Goal: Information Seeking & Learning: Learn about a topic

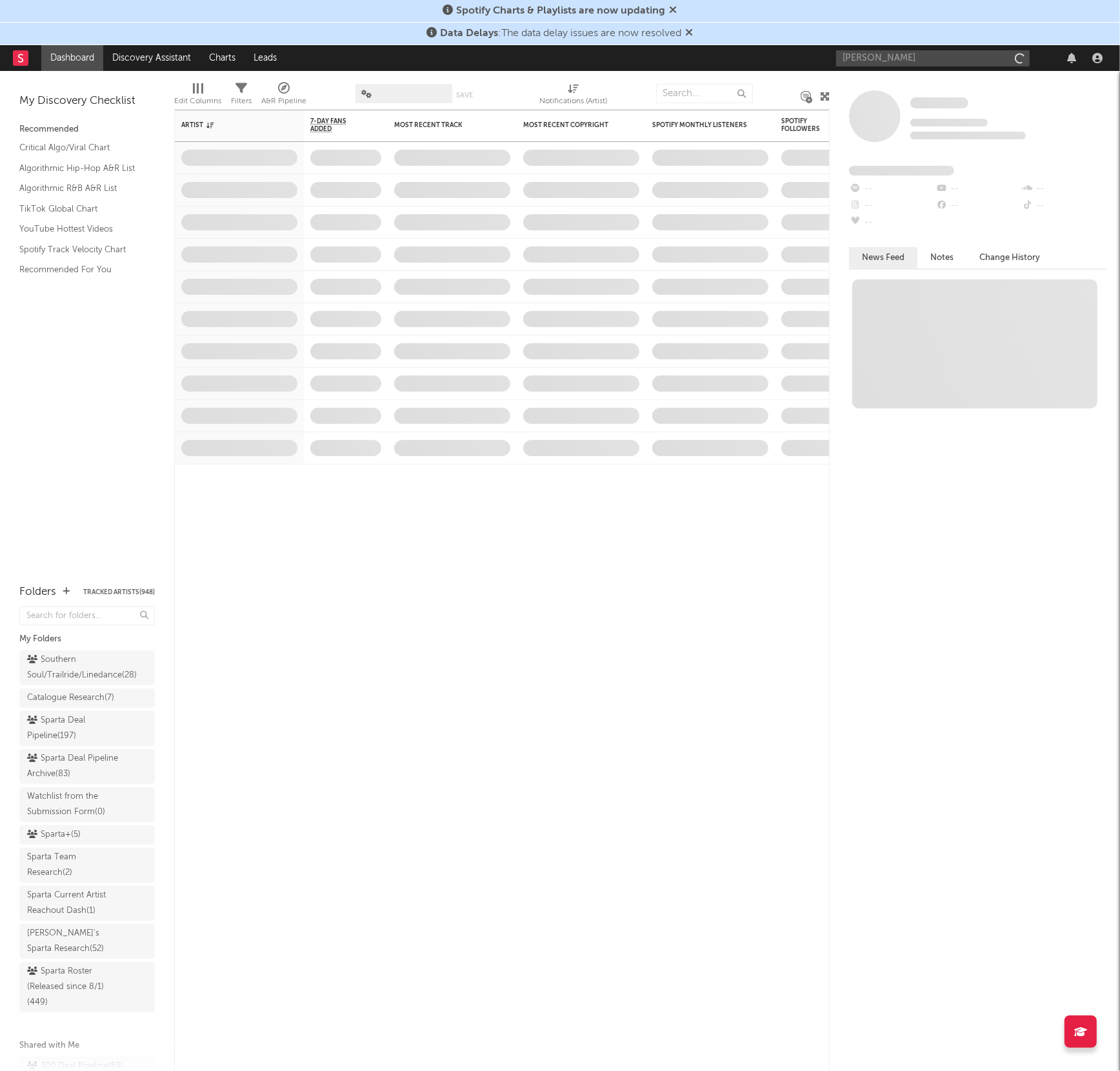
type input "[PERSON_NAME]"
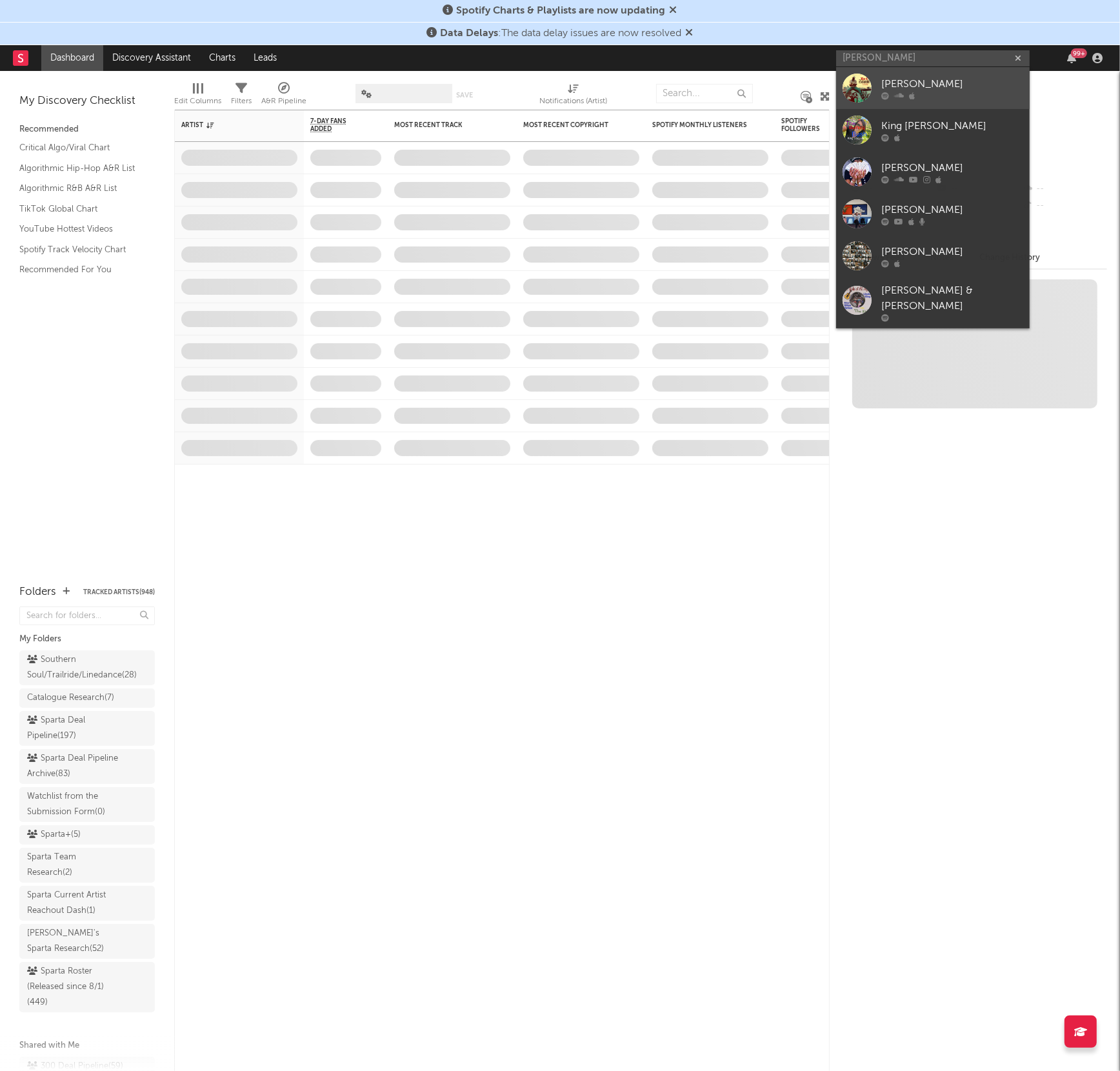
click at [899, 82] on div "[PERSON_NAME]" at bounding box center [953, 84] width 142 height 15
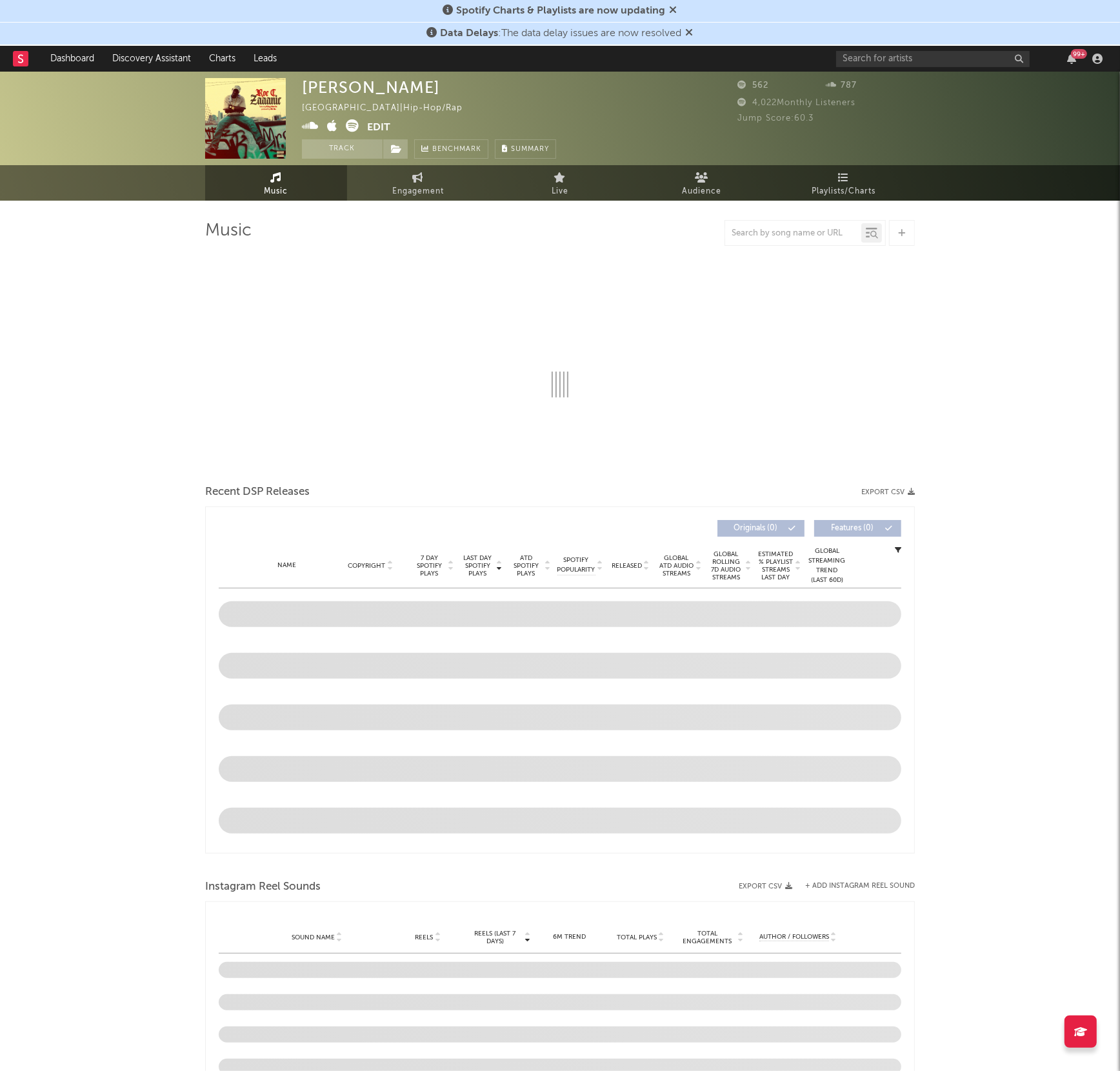
select select "1w"
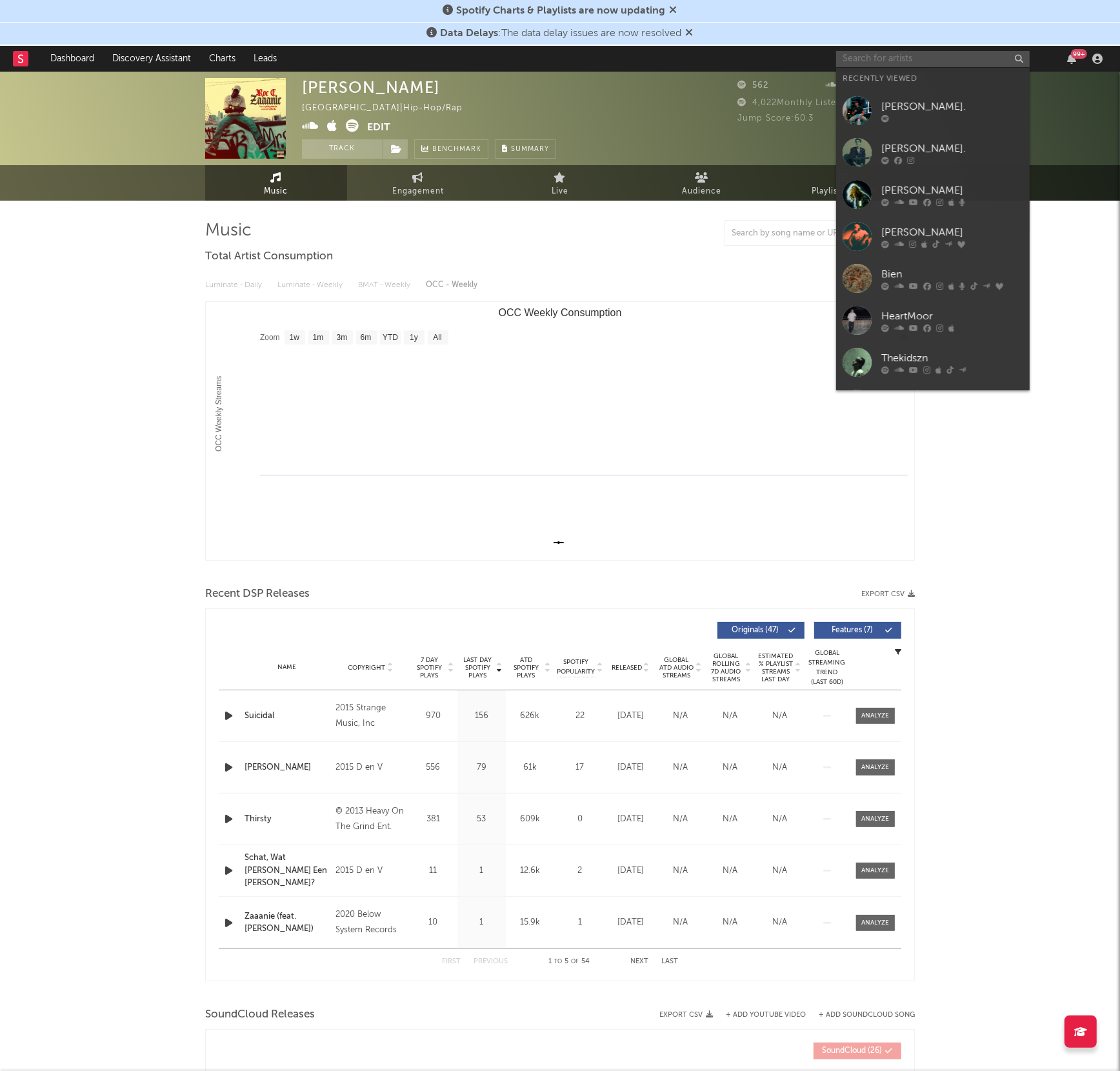
click at [876, 63] on input "text" at bounding box center [933, 59] width 193 height 16
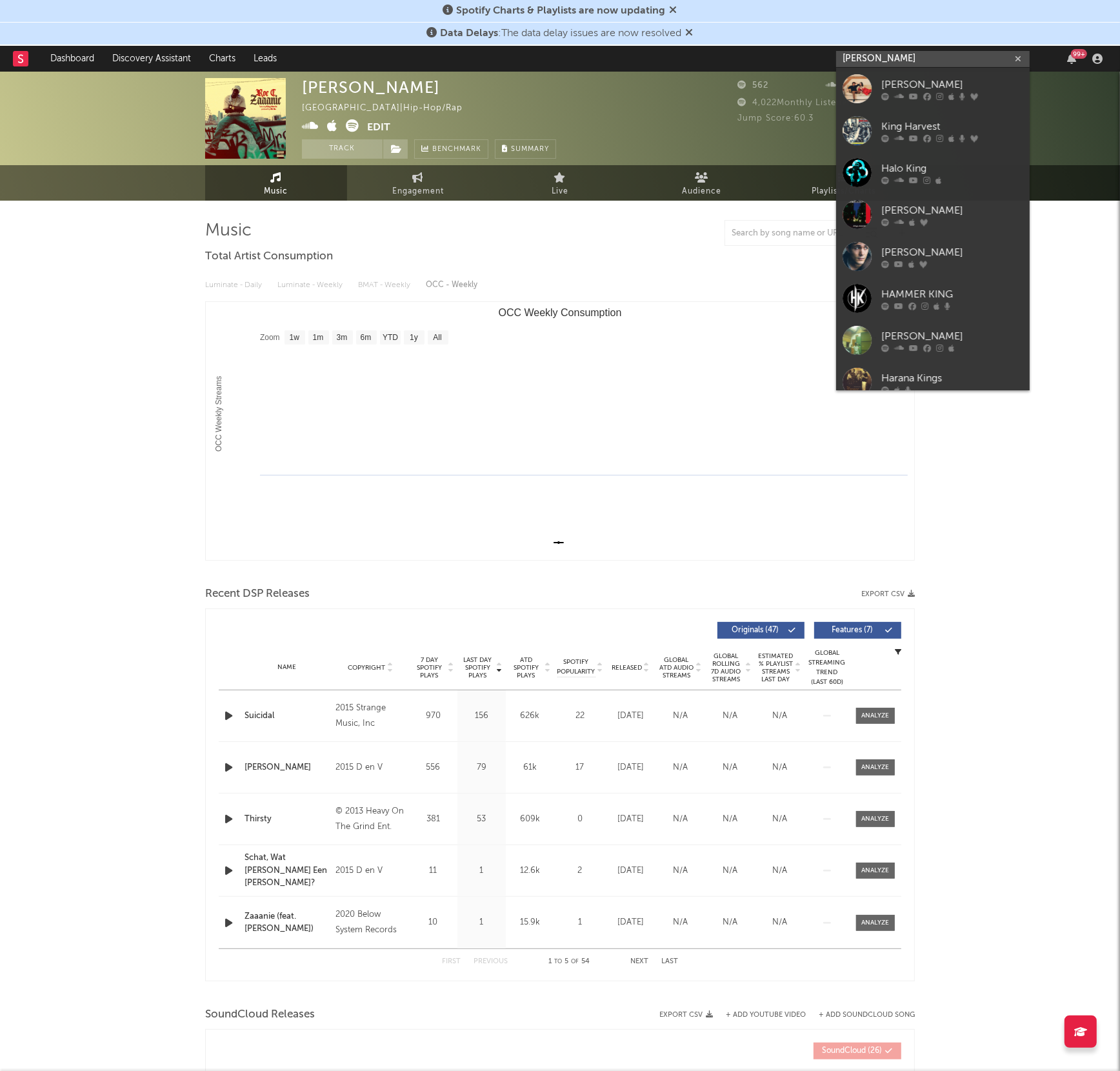
click at [887, 58] on input "[PERSON_NAME]" at bounding box center [933, 59] width 193 height 16
drag, startPoint x: 875, startPoint y: 58, endPoint x: 743, endPoint y: 58, distance: 132.0
click at [743, 58] on nav "Dashboard Discovery Assistant Charts Leads king 99 +" at bounding box center [560, 58] width 1120 height 26
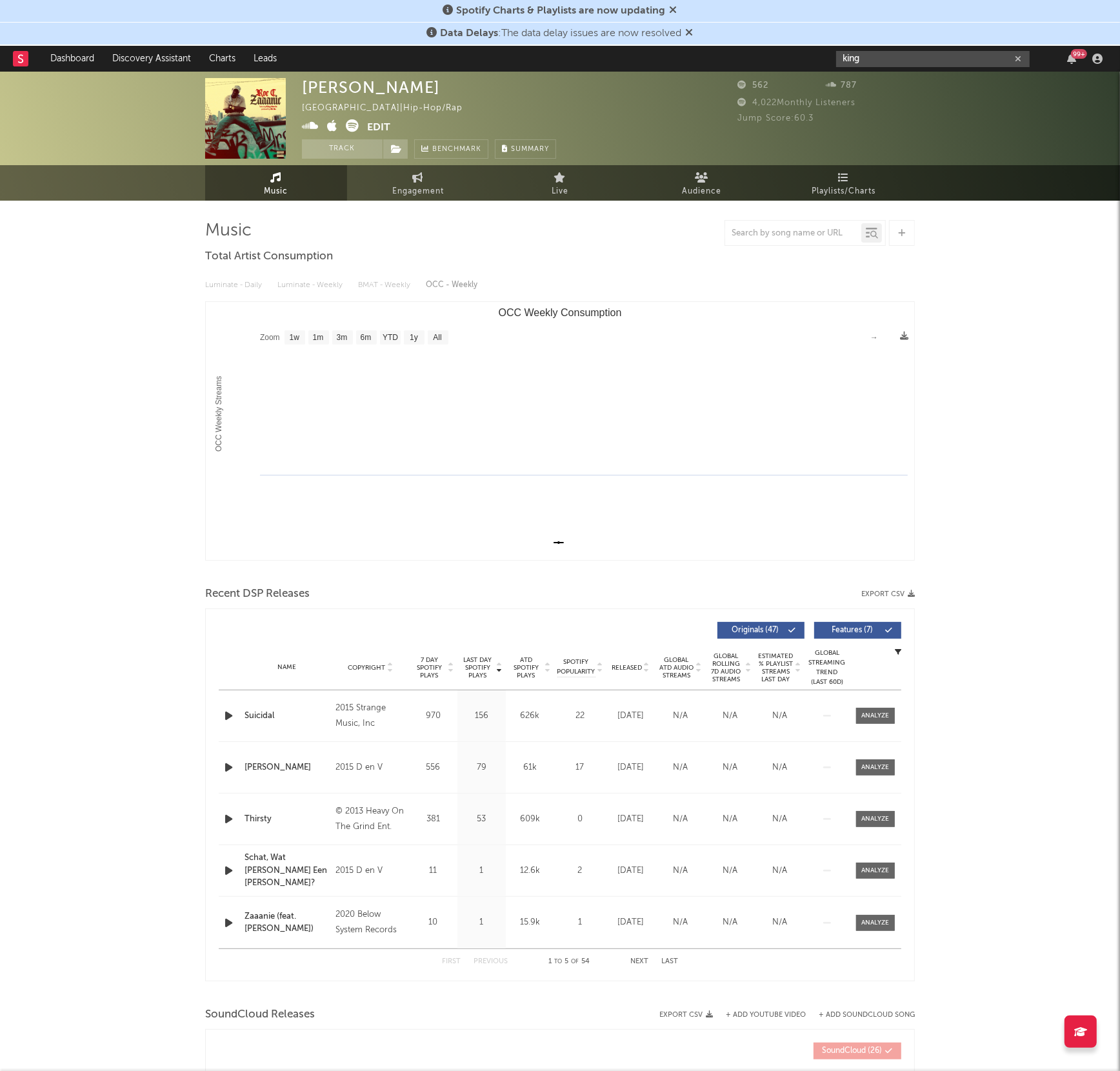
paste input "[URL][DOMAIN_NAME]"
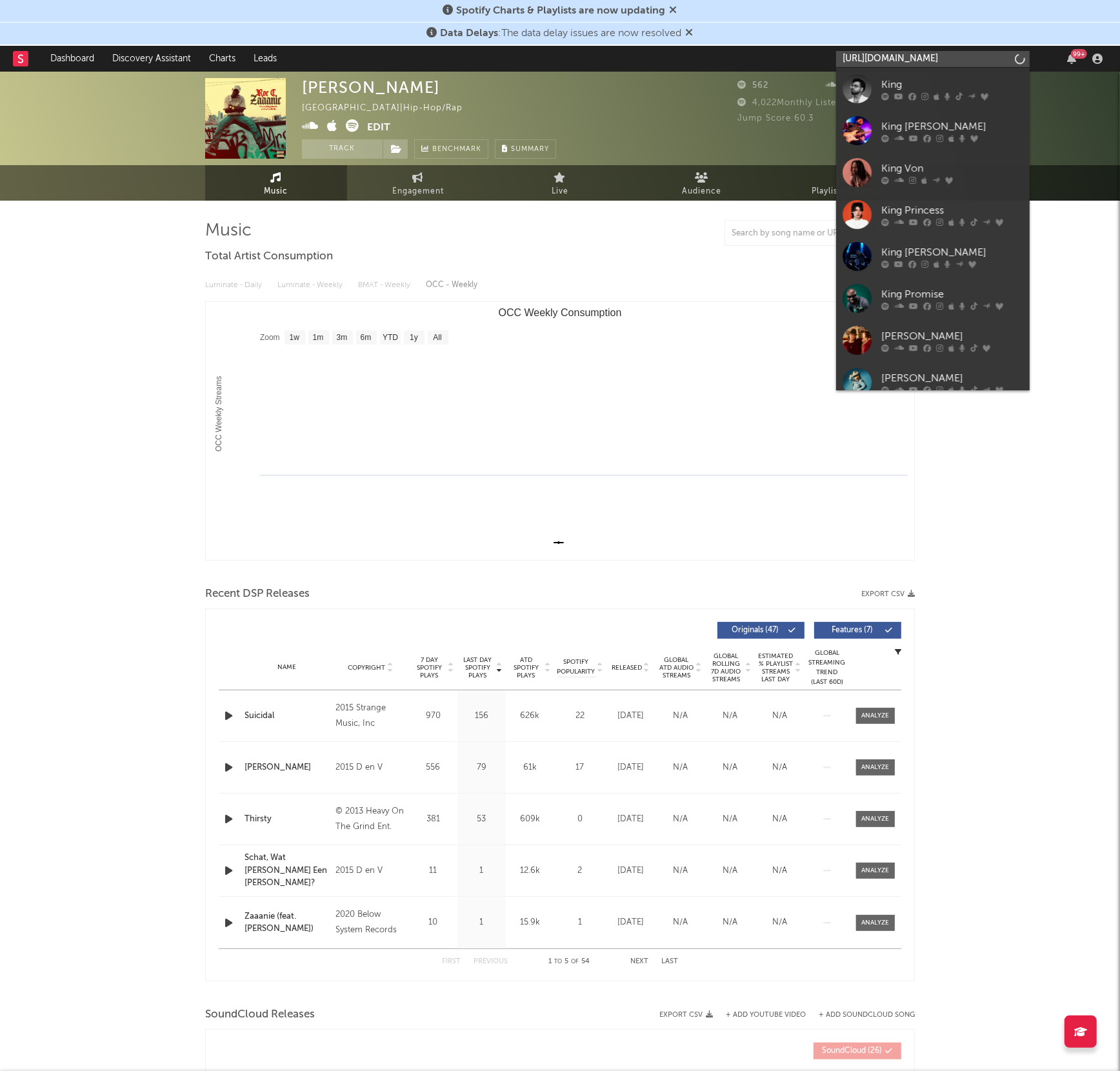
scroll to position [0, 194]
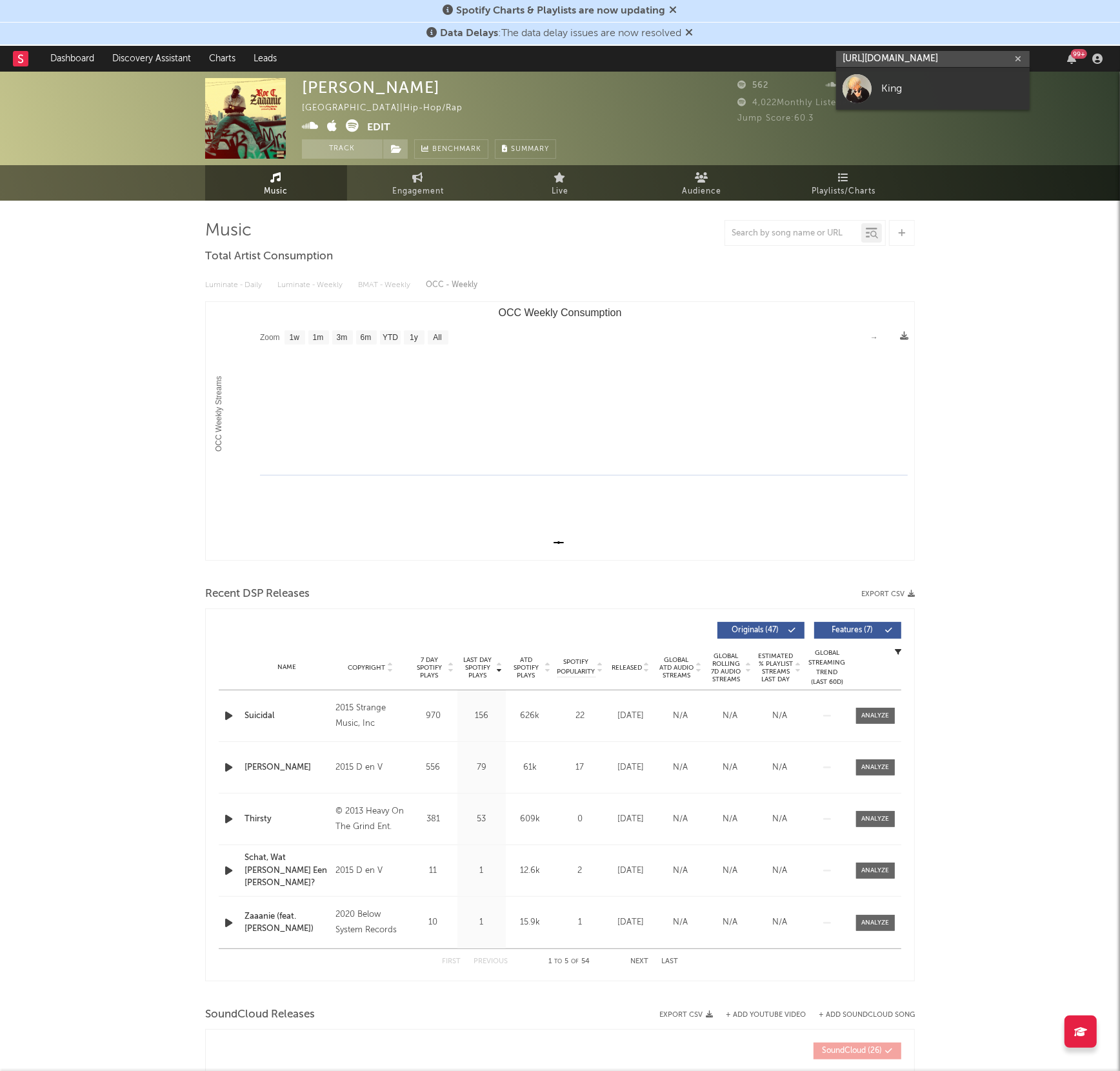
type input "[URL][DOMAIN_NAME]"
click at [866, 86] on div at bounding box center [857, 89] width 29 height 29
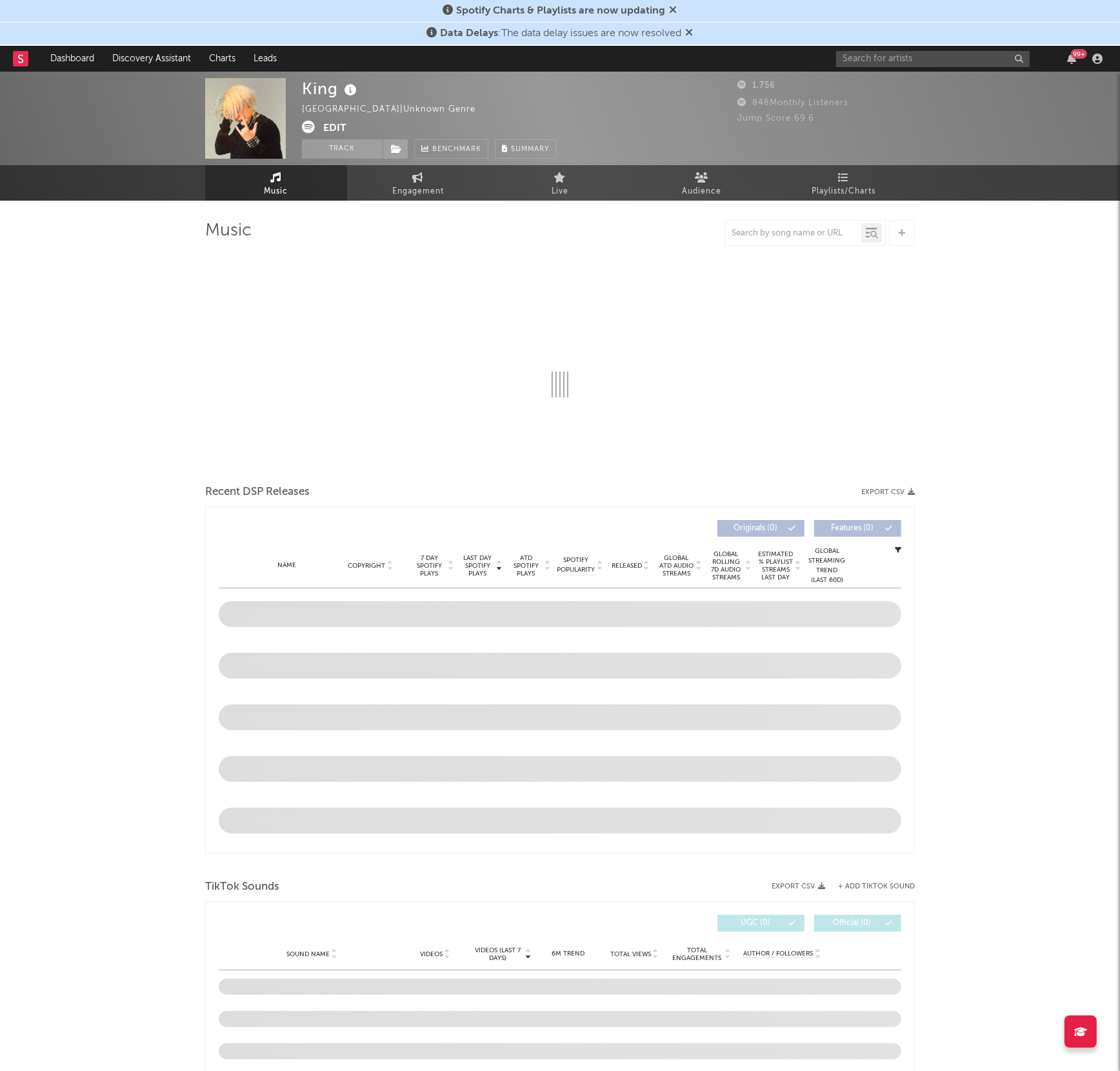
select select "6m"
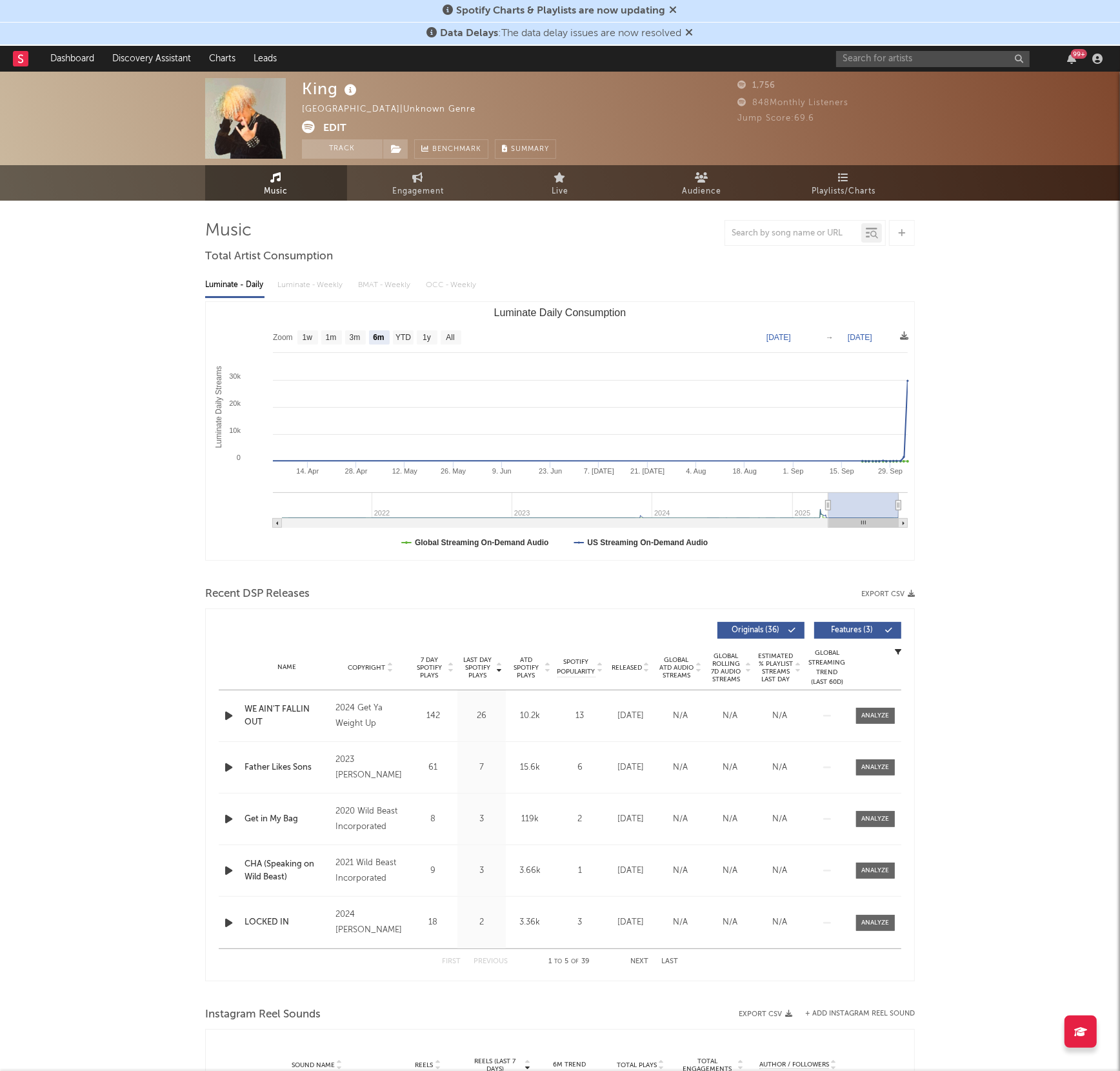
click at [957, 390] on div "King Nigeria | Unknown Genre Edit Track Benchmark Summary 1,756 848 Monthly Lis…" at bounding box center [560, 688] width 1120 height 1233
click at [881, 67] on div "99 +" at bounding box center [971, 58] width 271 height 26
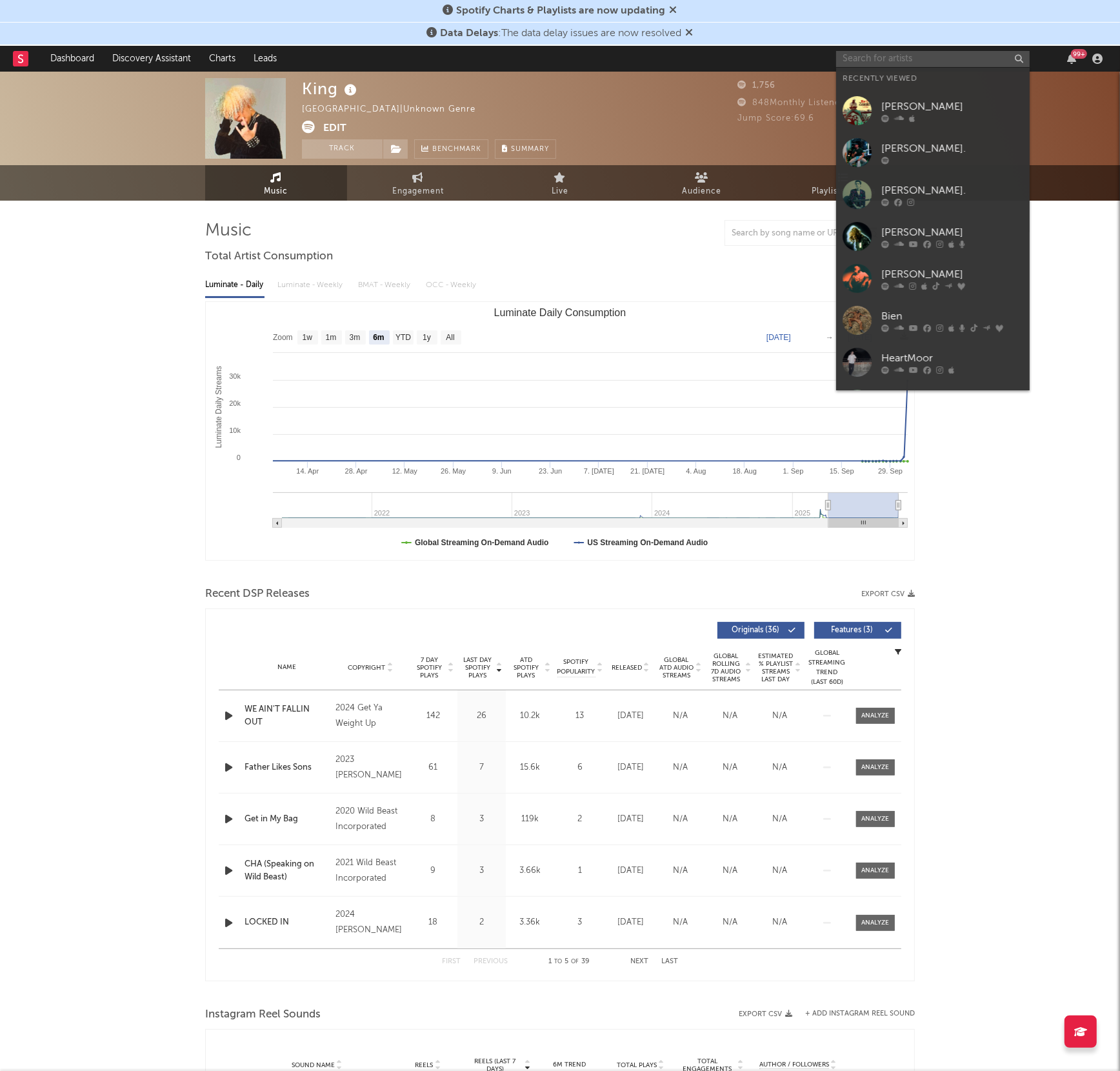
click at [878, 62] on input "text" at bounding box center [933, 59] width 193 height 16
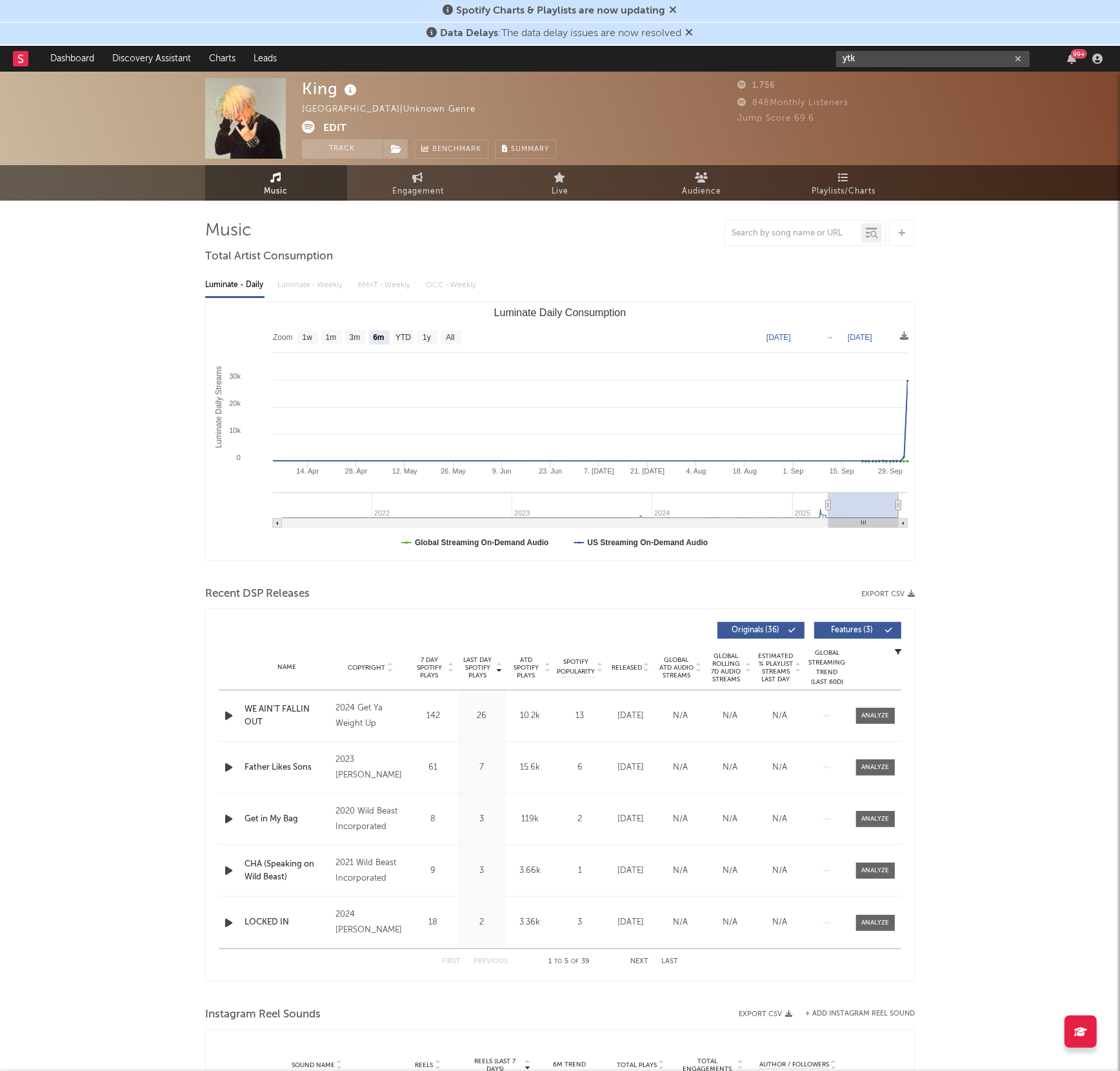
click at [887, 61] on input "ytk" at bounding box center [933, 59] width 193 height 16
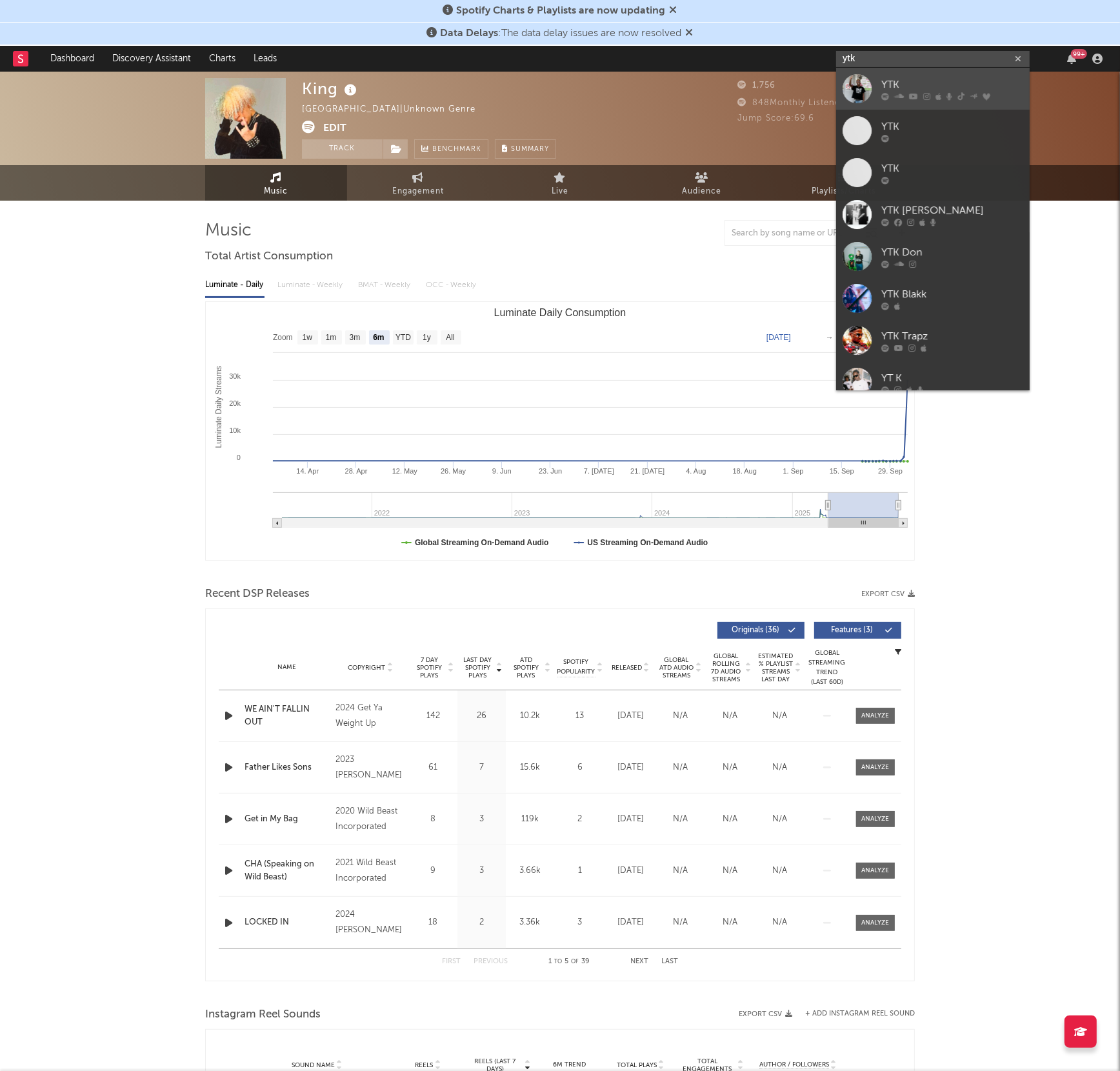
type input "ytk"
click at [875, 95] on link "YTK" at bounding box center [933, 89] width 193 height 42
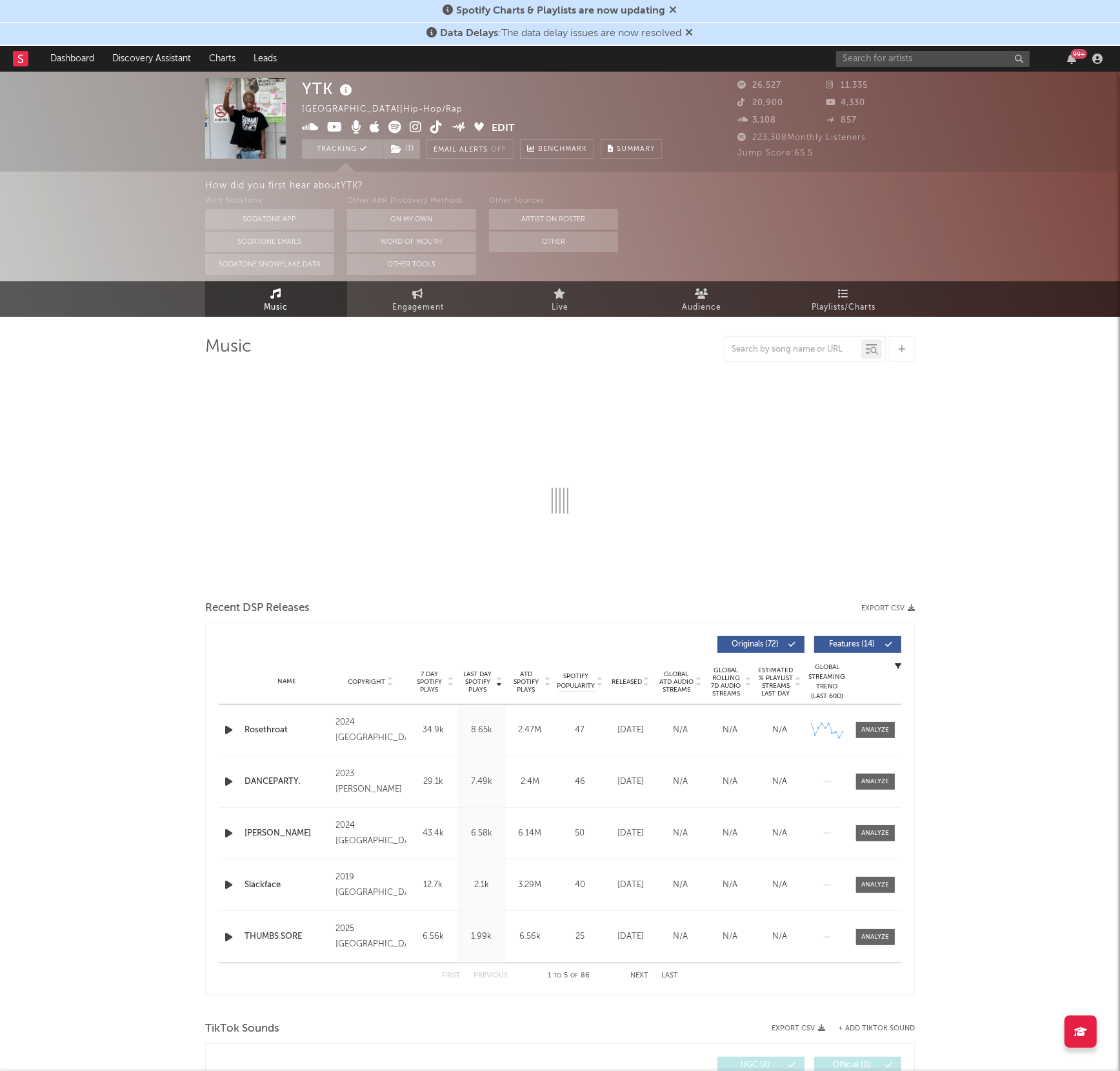
select select "6m"
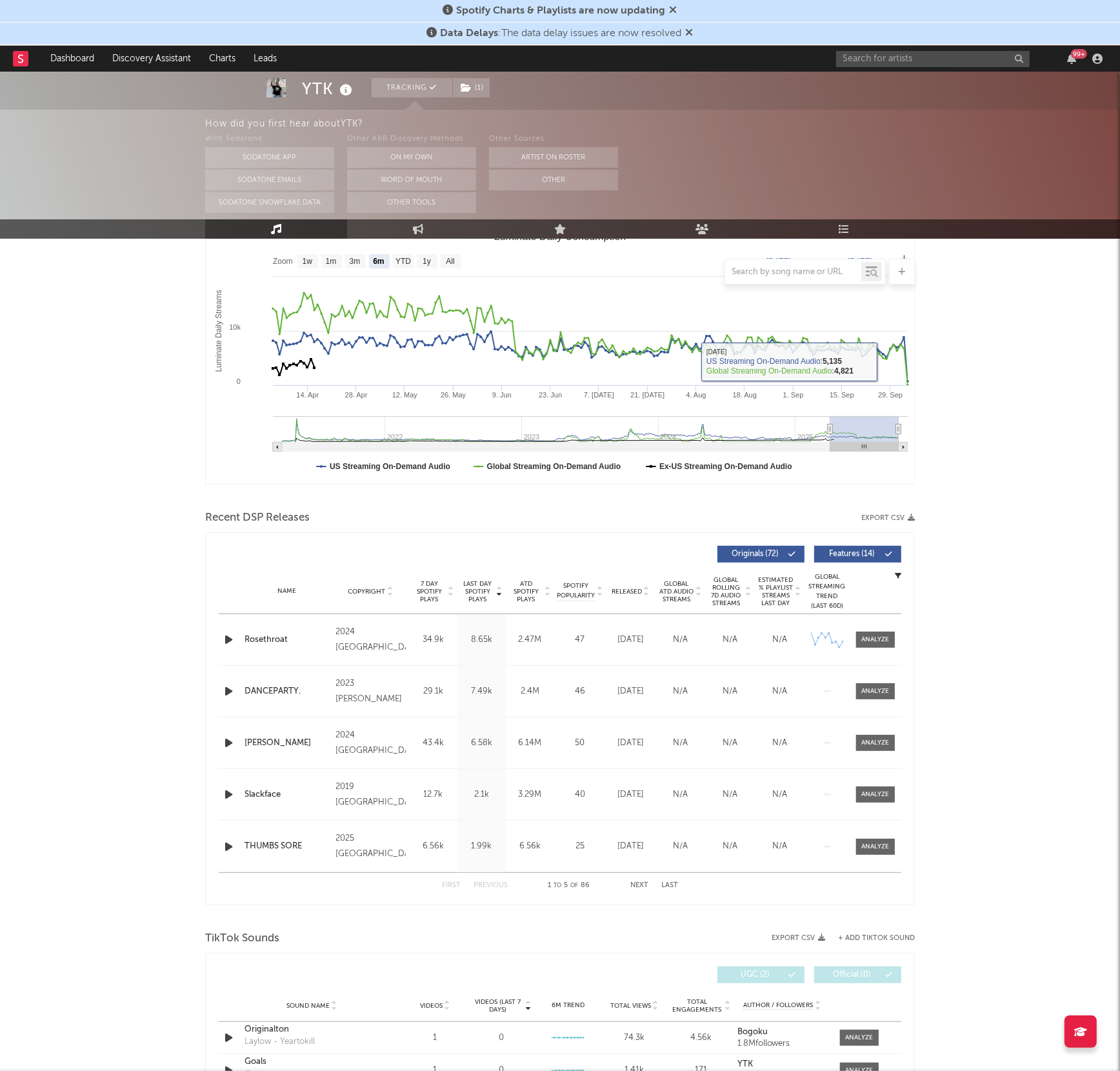
scroll to position [293, 0]
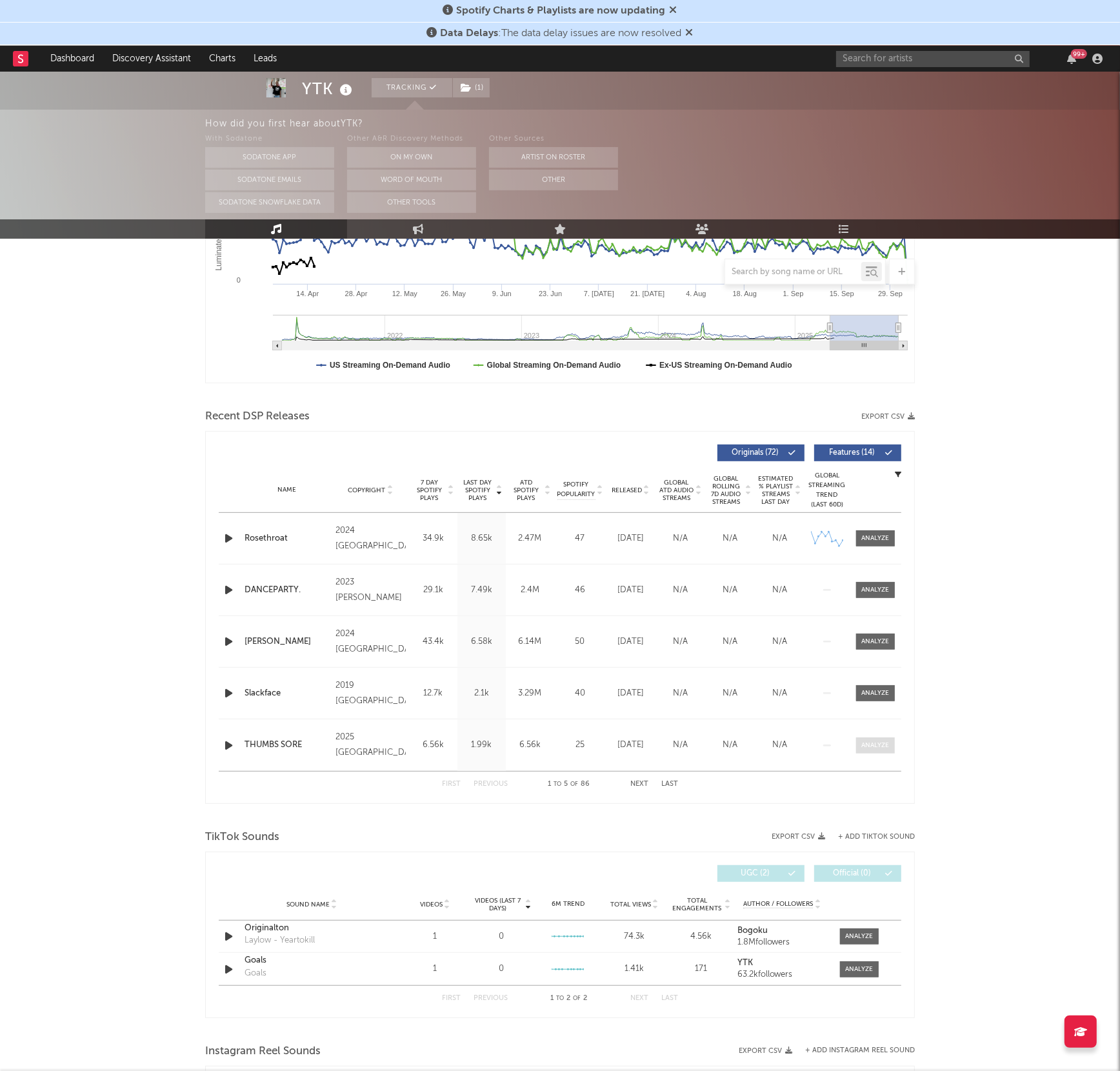
click at [866, 745] on div at bounding box center [876, 746] width 28 height 10
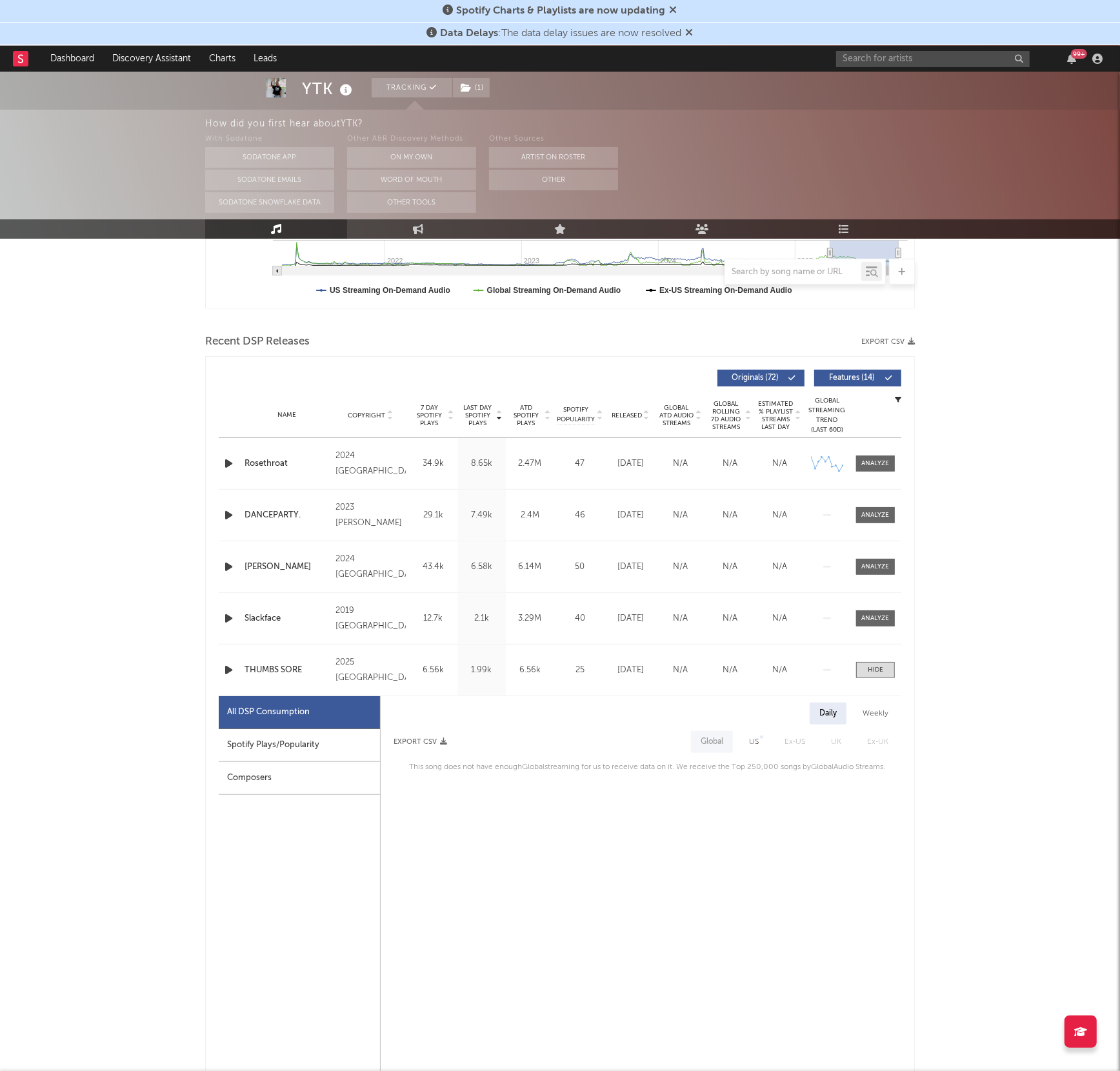
scroll to position [394, 0]
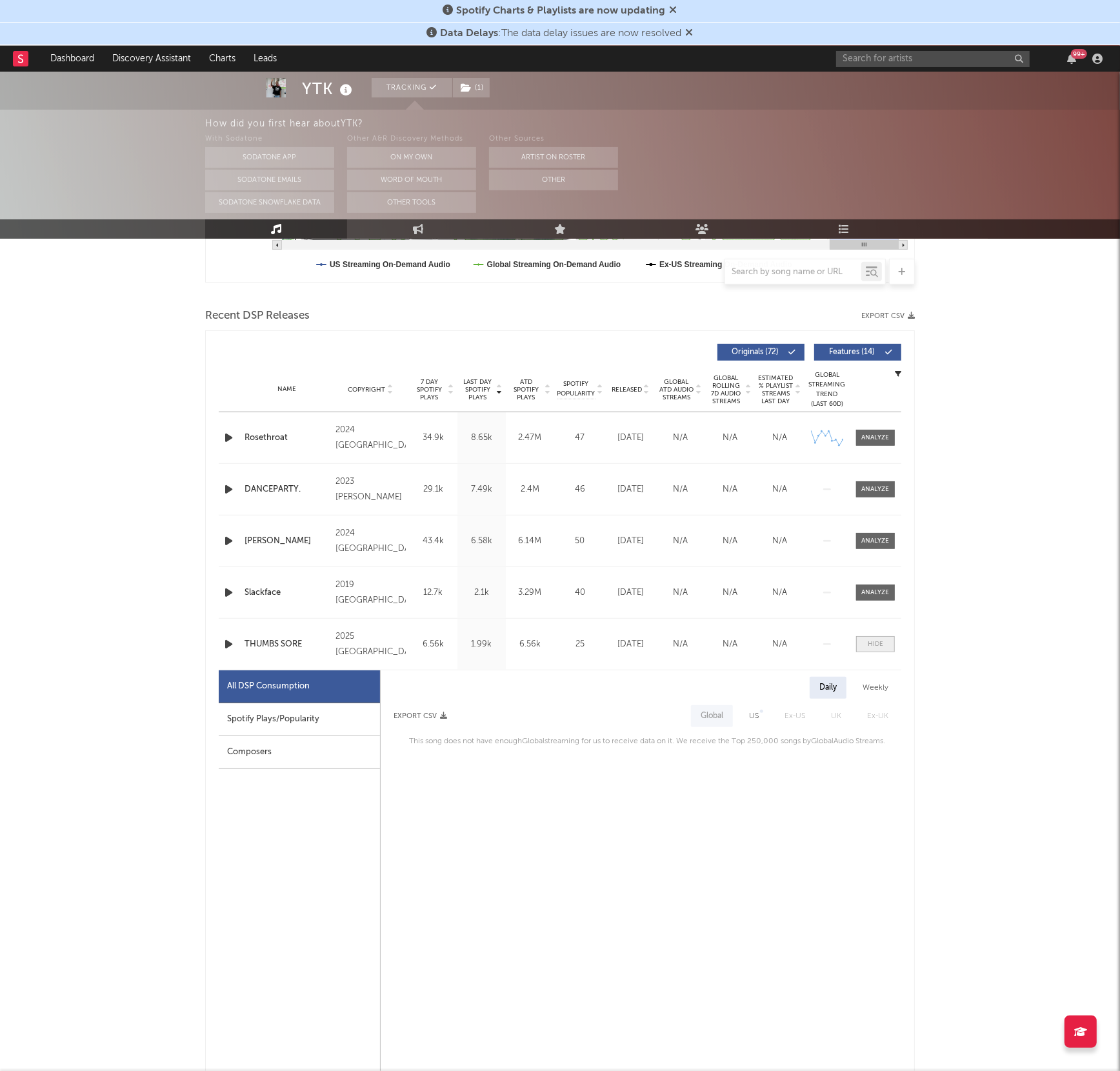
click at [857, 646] on span at bounding box center [875, 644] width 38 height 16
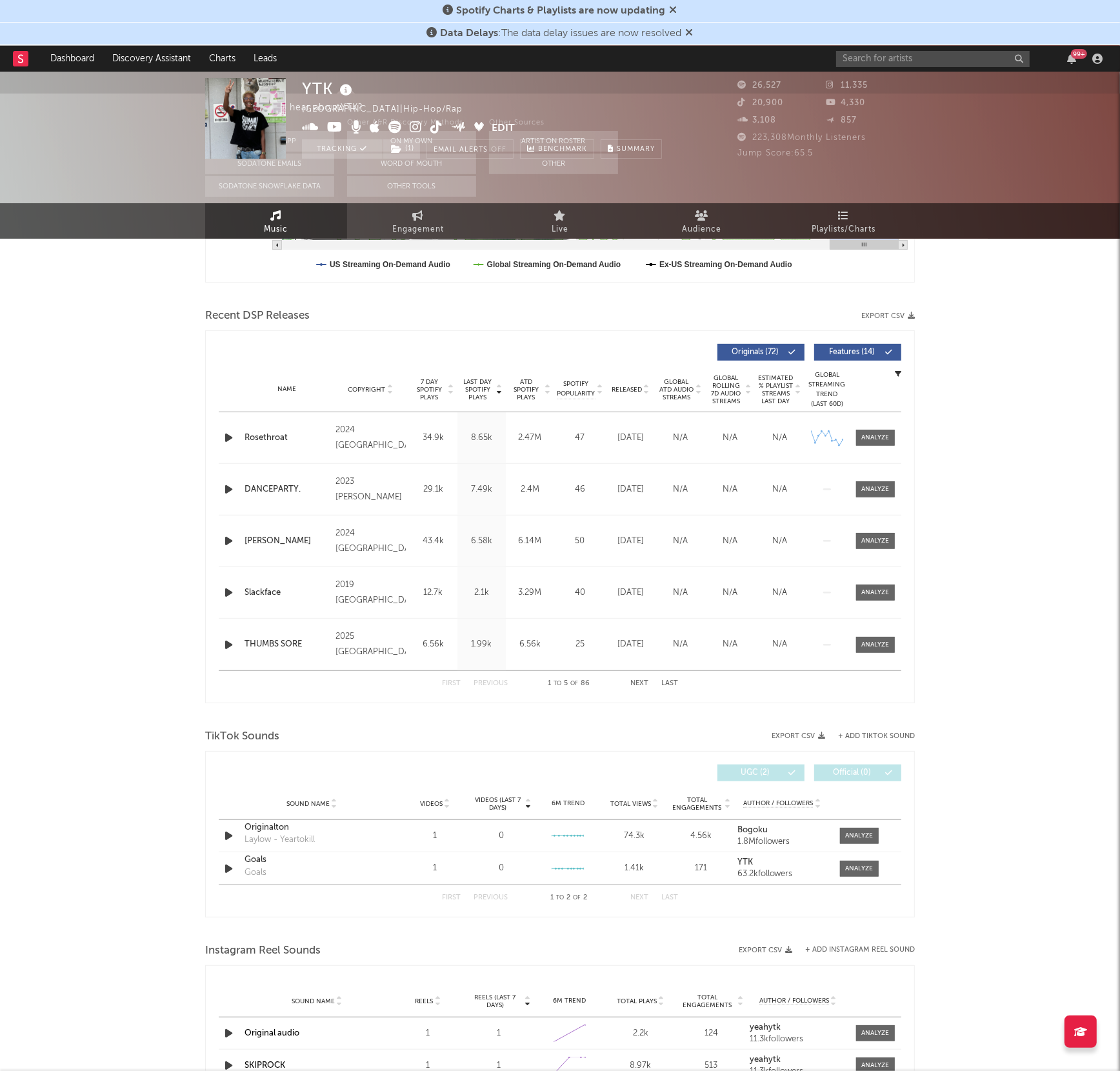
scroll to position [0, 0]
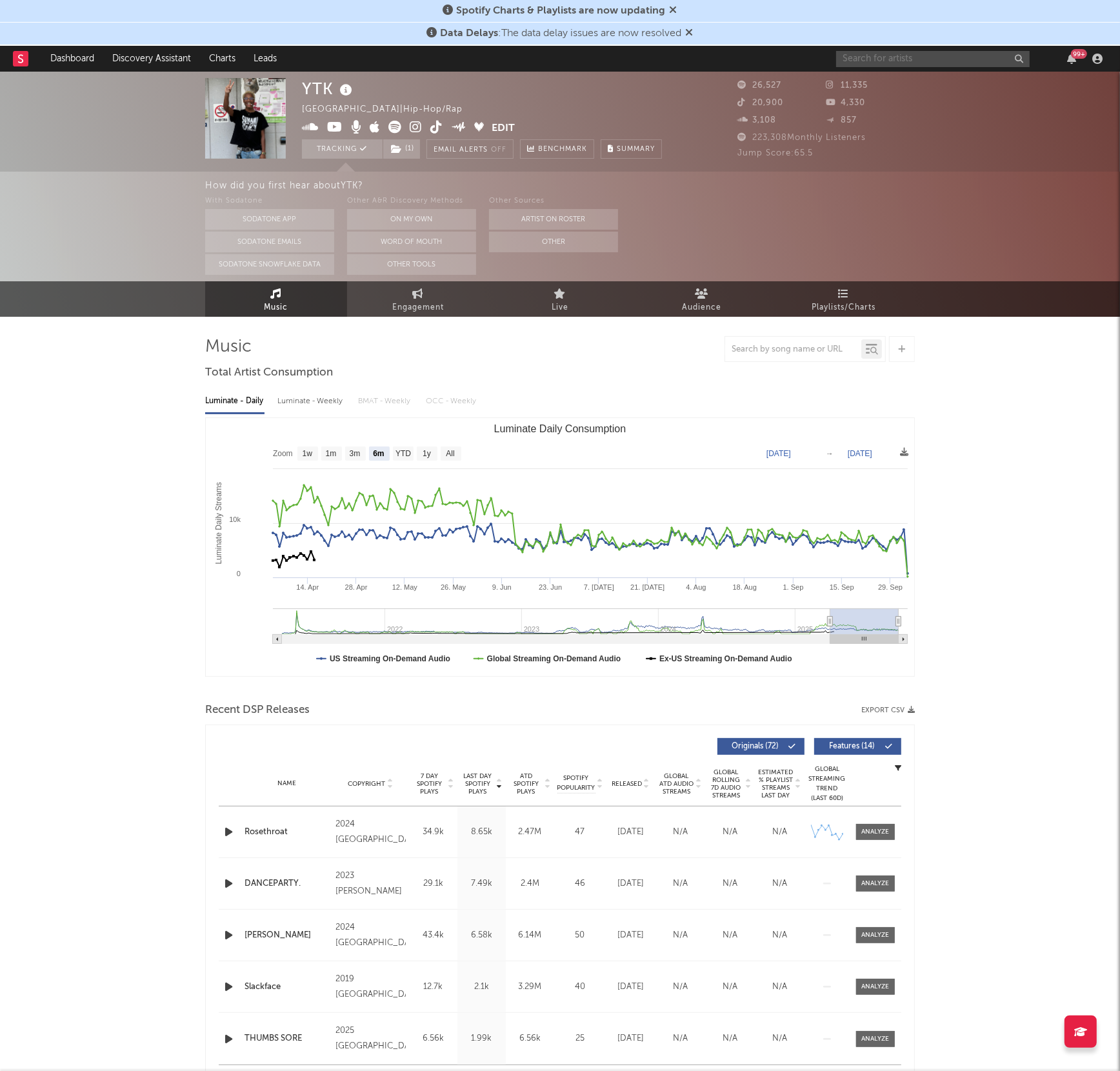
click at [842, 54] on input "text" at bounding box center [933, 59] width 193 height 16
type input "[PERSON_NAME]"
click at [888, 87] on div "[PERSON_NAME]" at bounding box center [953, 84] width 142 height 15
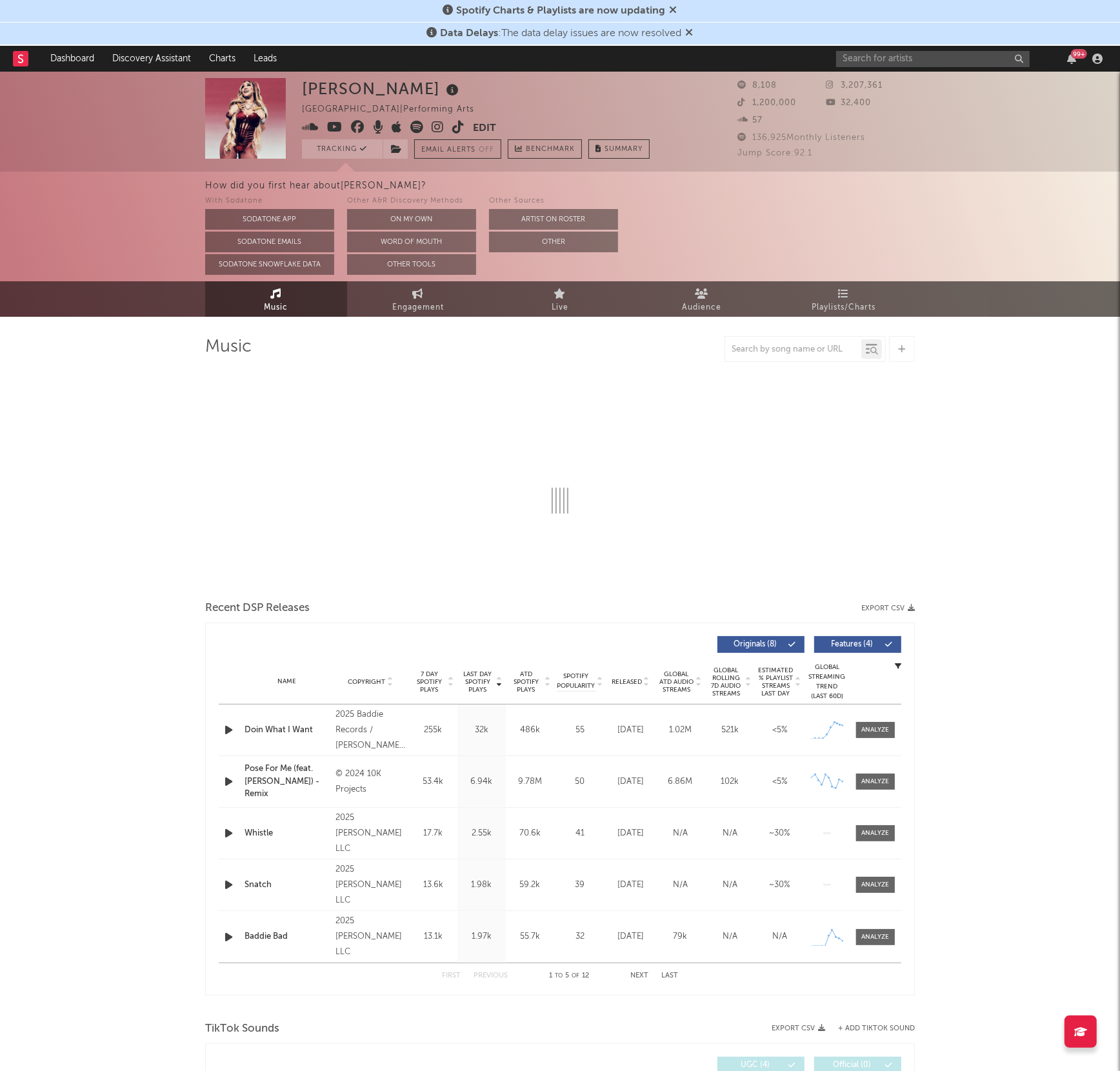
select select "1w"
